Goal: Information Seeking & Learning: Learn about a topic

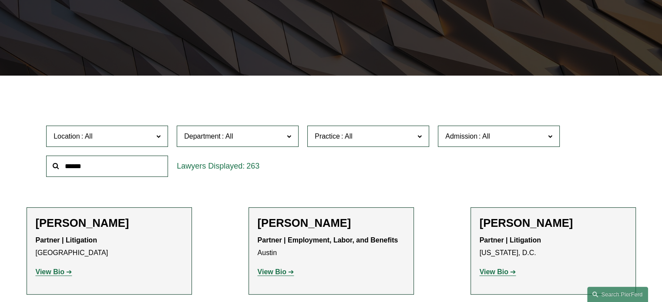
scroll to position [5888, 0]
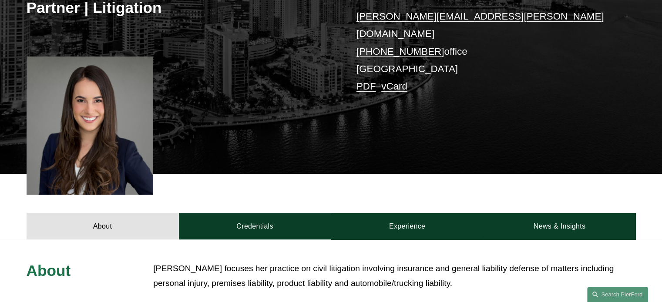
scroll to position [265, 0]
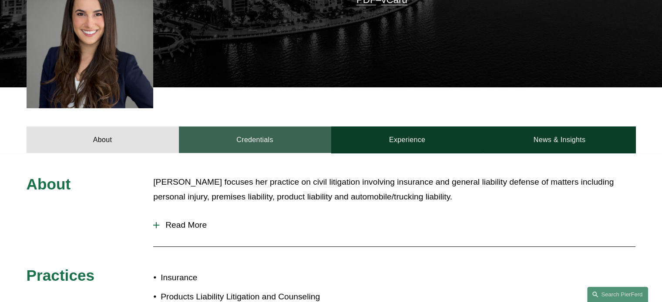
click at [260, 129] on link "Credentials" at bounding box center [255, 140] width 152 height 26
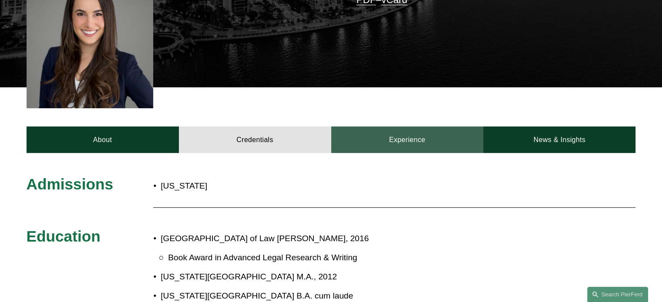
click at [414, 130] on link "Experience" at bounding box center [407, 140] width 152 height 26
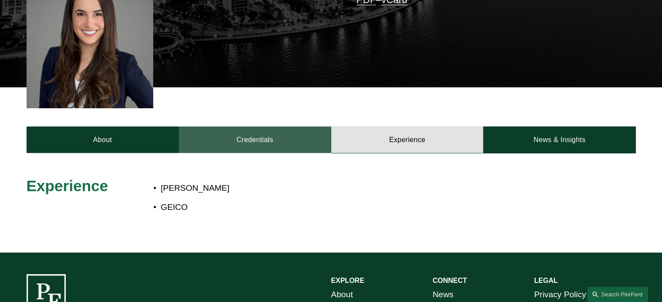
click at [260, 131] on link "Credentials" at bounding box center [255, 140] width 152 height 26
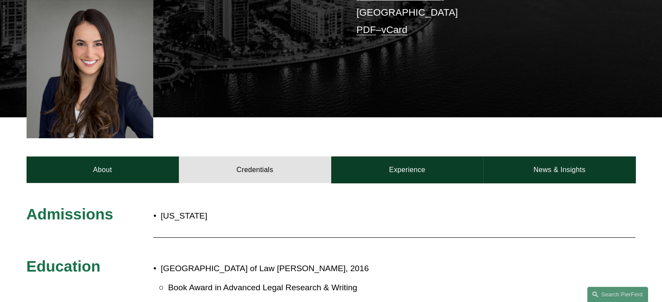
scroll to position [178, 0]
